Goal: Transaction & Acquisition: Purchase product/service

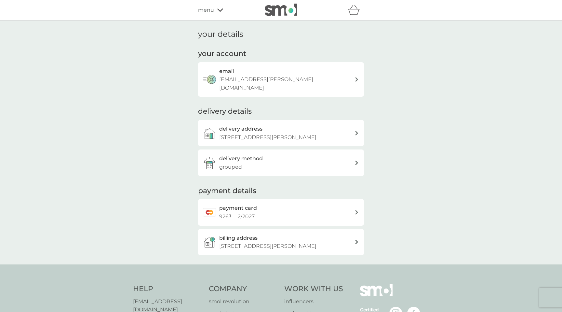
click at [220, 10] on icon at bounding box center [220, 9] width 6 height 3
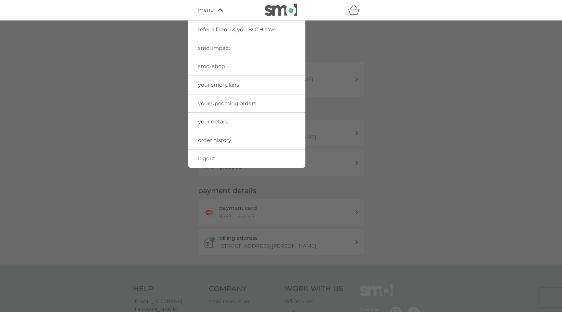
click at [217, 86] on span "your smol plans" at bounding box center [218, 85] width 41 height 6
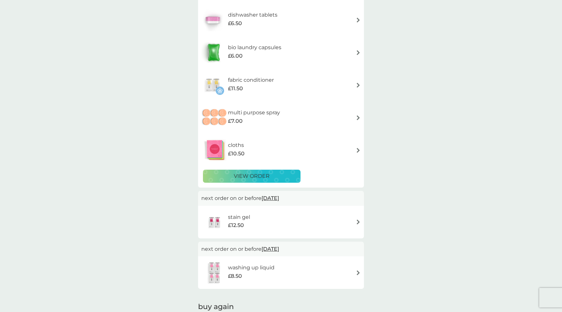
scroll to position [106, 0]
click at [267, 174] on p "view order" at bounding box center [252, 175] width 36 height 8
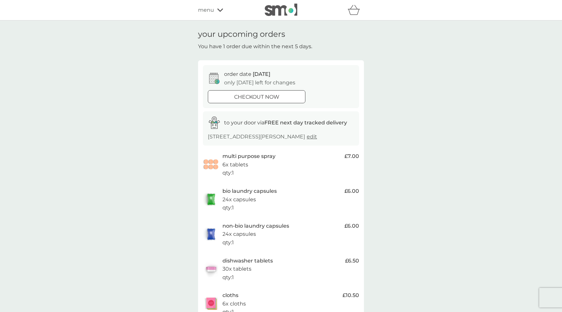
scroll to position [106, 0]
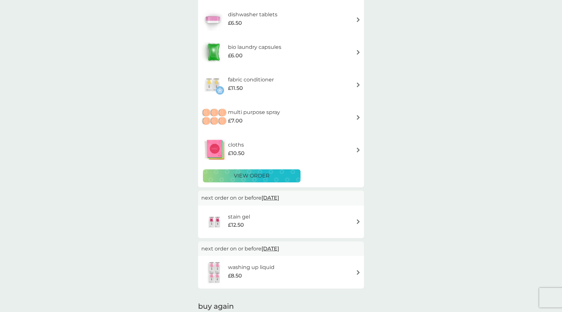
click at [356, 118] on img at bounding box center [358, 117] width 5 height 5
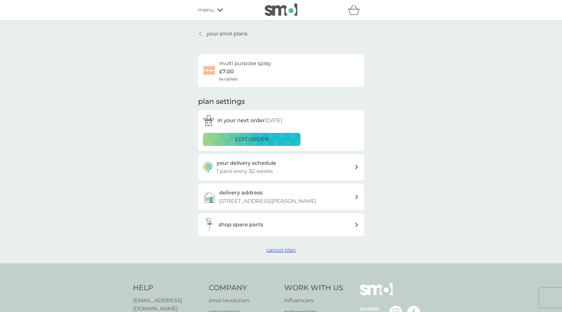
click at [285, 249] on span "cancel plan" at bounding box center [281, 249] width 30 height 6
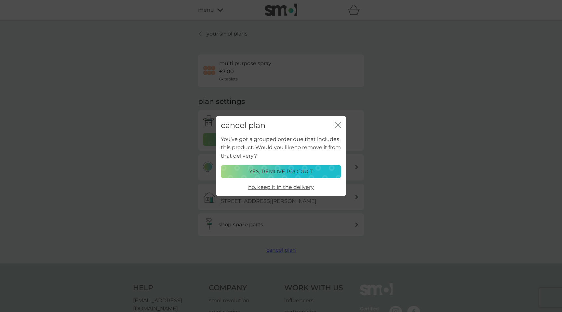
click at [298, 171] on p "yes, remove product" at bounding box center [281, 171] width 64 height 8
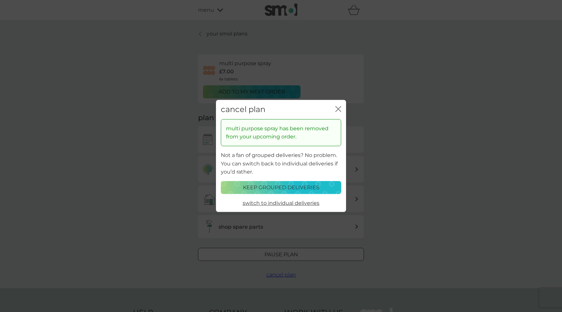
click at [337, 106] on icon "close" at bounding box center [338, 109] width 6 height 6
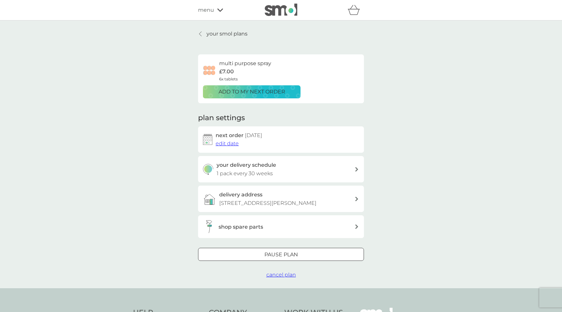
click at [208, 33] on p "your smol plans" at bounding box center [226, 34] width 41 height 8
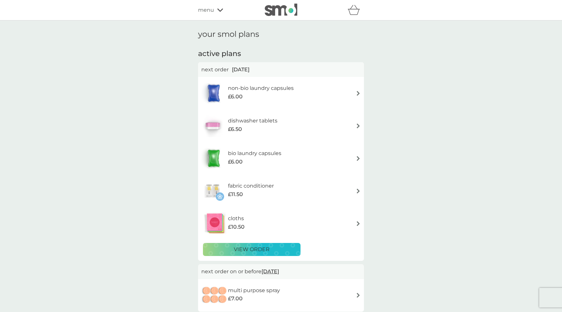
click at [358, 223] on img at bounding box center [358, 223] width 5 height 5
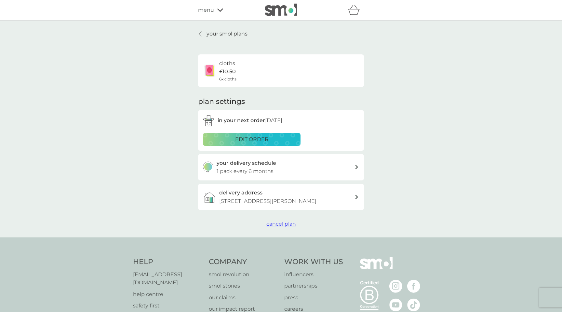
click at [289, 226] on span "cancel plan" at bounding box center [281, 223] width 30 height 6
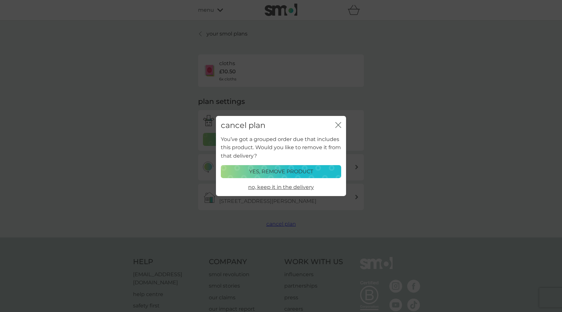
click at [281, 170] on p "yes, remove product" at bounding box center [281, 171] width 64 height 8
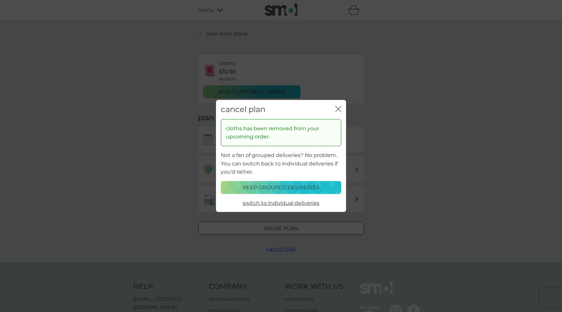
click at [276, 187] on p "keep grouped deliveries" at bounding box center [281, 187] width 76 height 8
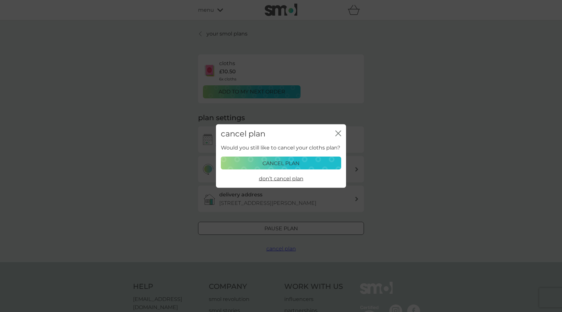
click at [285, 179] on span "don’t cancel plan" at bounding box center [281, 178] width 45 height 6
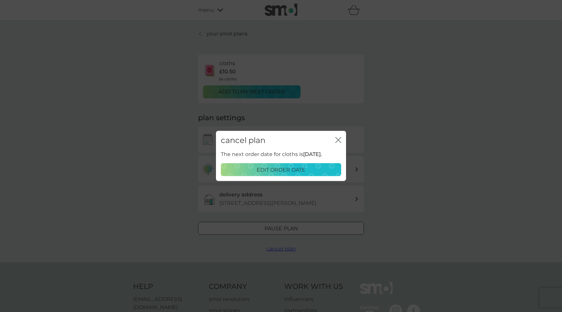
click at [297, 171] on p "edit order date" at bounding box center [281, 169] width 49 height 8
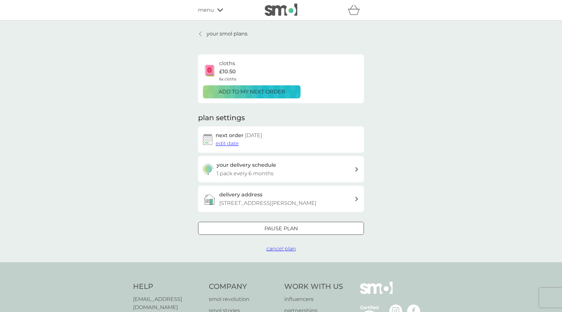
click at [223, 144] on span "edit date" at bounding box center [227, 143] width 23 height 6
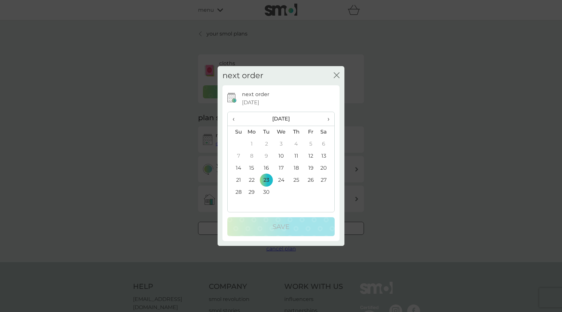
click at [328, 120] on span "›" at bounding box center [326, 119] width 7 height 14
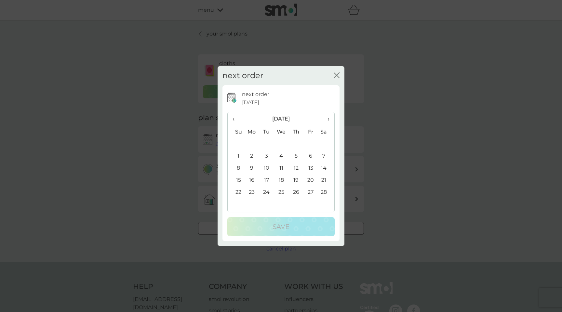
click at [328, 120] on span "›" at bounding box center [326, 119] width 7 height 14
click at [268, 166] on td "10" at bounding box center [266, 168] width 15 height 12
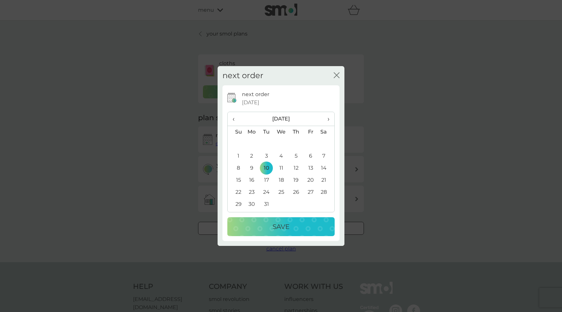
click at [265, 226] on div "Save" at bounding box center [281, 226] width 94 height 10
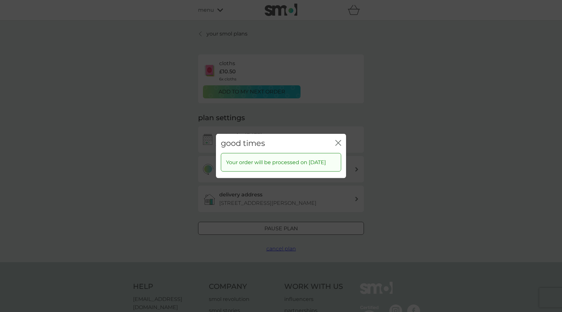
click at [336, 140] on icon "close" at bounding box center [338, 143] width 6 height 6
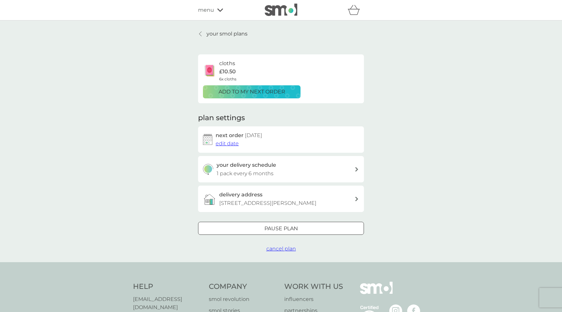
click at [214, 7] on div "menu" at bounding box center [225, 10] width 55 height 8
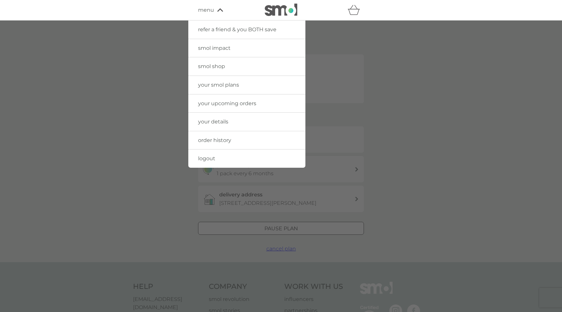
click at [215, 84] on span "your smol plans" at bounding box center [218, 85] width 41 height 6
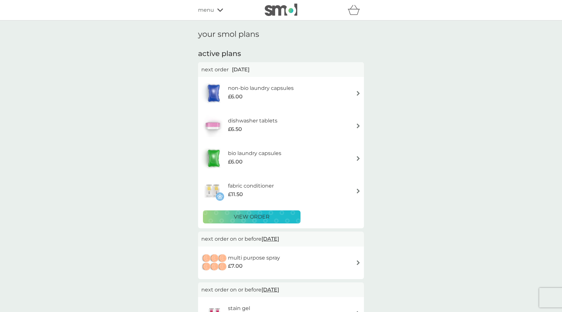
click at [358, 264] on img at bounding box center [358, 262] width 5 height 5
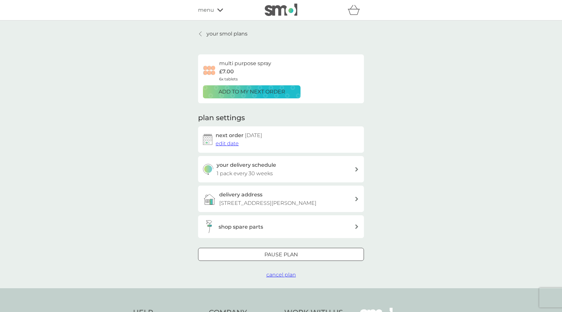
click at [226, 145] on span "edit date" at bounding box center [227, 143] width 23 height 6
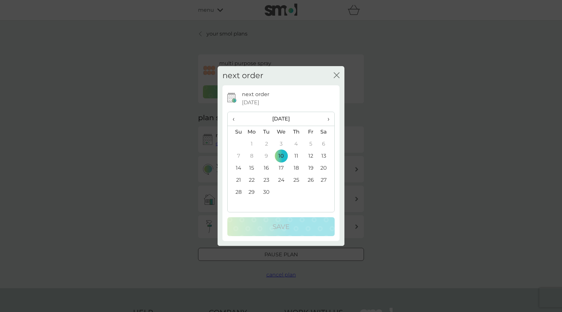
click at [329, 118] on span "›" at bounding box center [326, 119] width 7 height 14
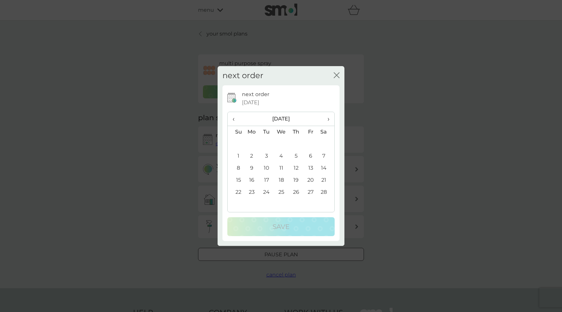
click at [266, 166] on td "10" at bounding box center [266, 168] width 15 height 12
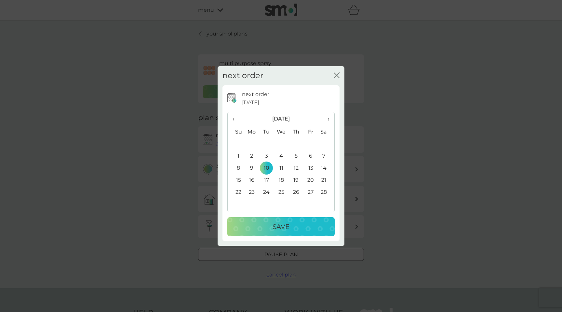
click at [273, 223] on p "Save" at bounding box center [280, 226] width 17 height 10
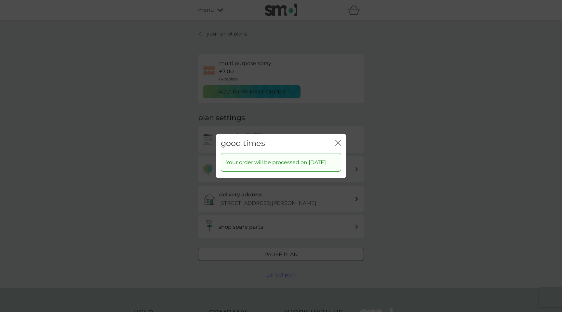
click at [337, 134] on div "good times close" at bounding box center [281, 143] width 130 height 19
click at [338, 140] on icon "close" at bounding box center [339, 142] width 3 height 5
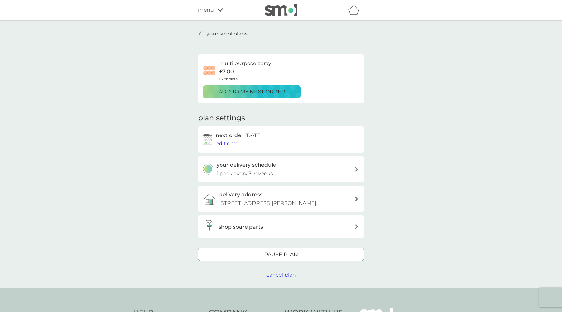
click at [218, 11] on icon at bounding box center [220, 10] width 6 height 4
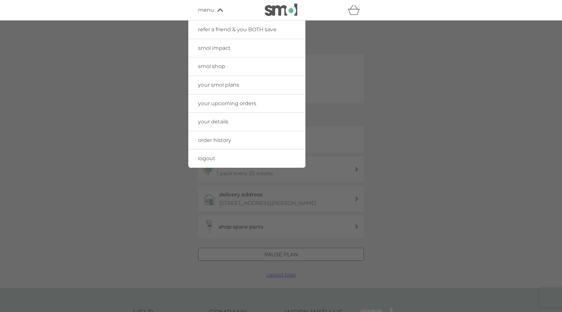
click at [219, 66] on span "smol shop" at bounding box center [211, 66] width 27 height 6
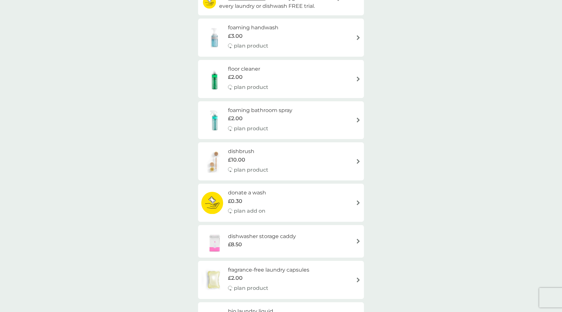
scroll to position [90, 0]
click at [356, 37] on img at bounding box center [358, 35] width 5 height 5
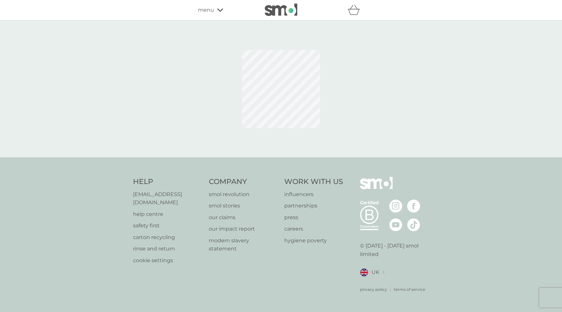
select select "119"
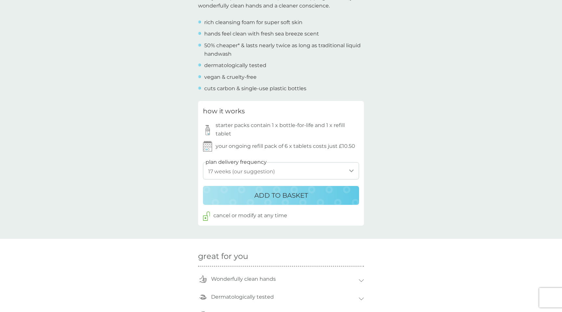
scroll to position [248, 0]
click at [277, 197] on p "ADD TO BASKET" at bounding box center [281, 195] width 54 height 10
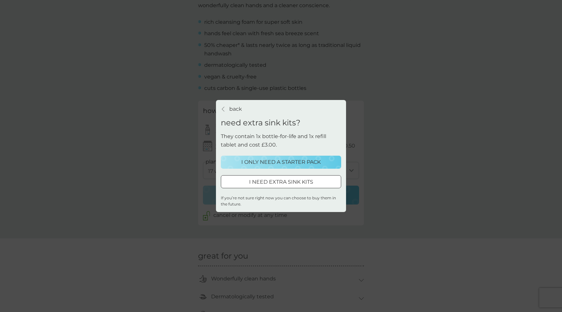
click at [283, 182] on div at bounding box center [280, 181] width 23 height 7
select select "119"
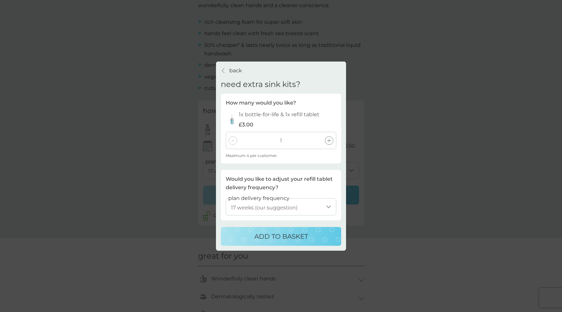
click at [329, 139] on icon at bounding box center [329, 140] width 4 height 4
click at [274, 235] on p "ADD TO BASKET" at bounding box center [281, 236] width 54 height 10
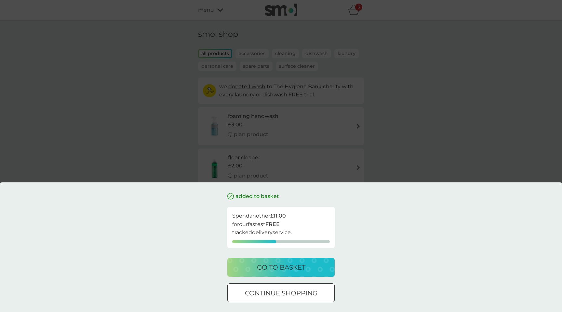
click at [282, 269] on p "go to basket" at bounding box center [281, 267] width 48 height 10
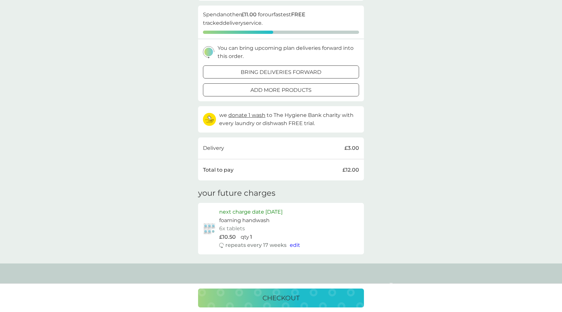
scroll to position [121, 0]
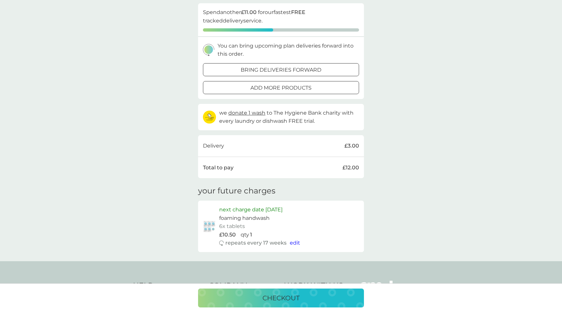
click at [279, 297] on p "checkout" at bounding box center [280, 297] width 37 height 10
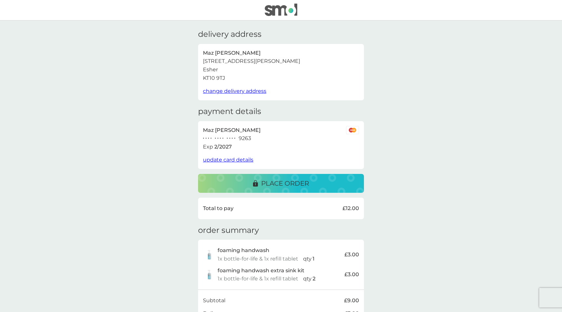
click at [279, 185] on p "place order" at bounding box center [285, 183] width 48 height 10
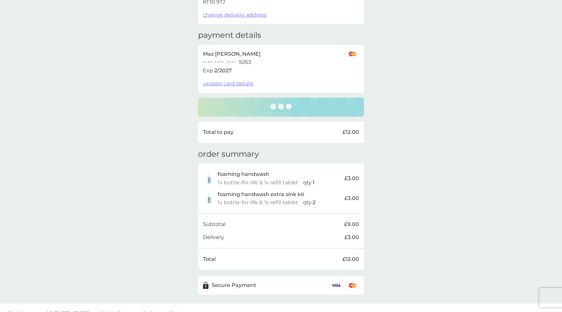
scroll to position [86, 0]
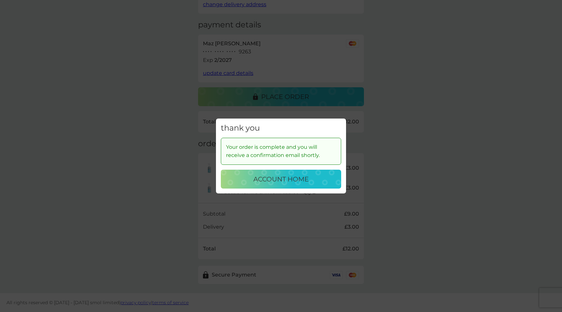
click at [278, 183] on p "account home" at bounding box center [280, 179] width 55 height 10
